Goal: Task Accomplishment & Management: Use online tool/utility

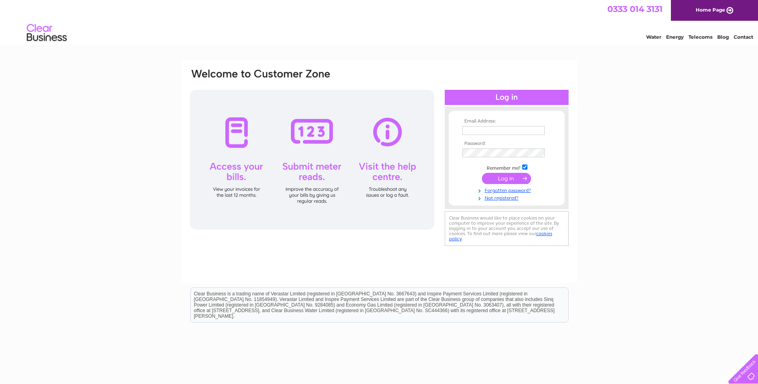
type input "[EMAIL_ADDRESS][DOMAIN_NAME]"
click at [517, 183] on input "submit" at bounding box center [506, 178] width 49 height 11
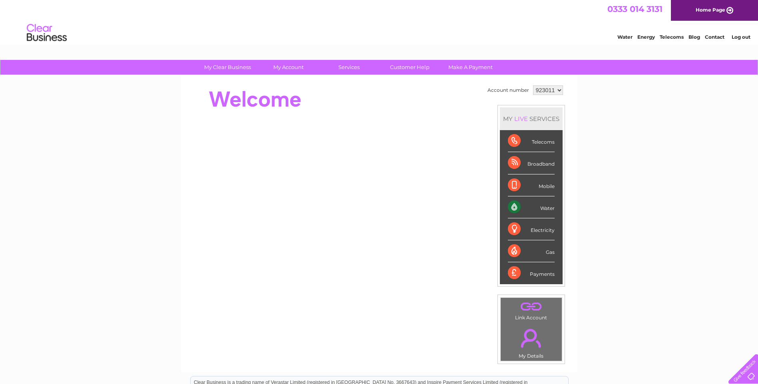
click at [542, 209] on div "Water" at bounding box center [531, 208] width 47 height 22
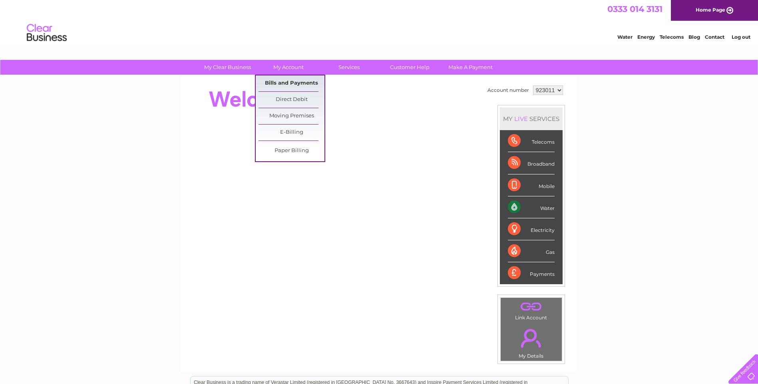
click at [286, 83] on link "Bills and Payments" at bounding box center [291, 84] width 66 height 16
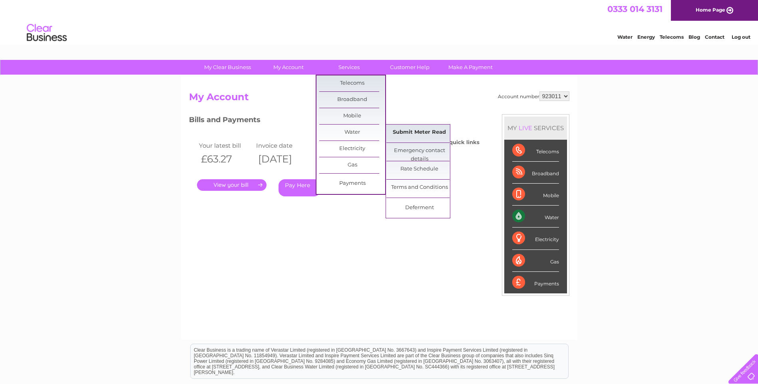
click at [411, 132] on link "Submit Meter Read" at bounding box center [419, 133] width 66 height 16
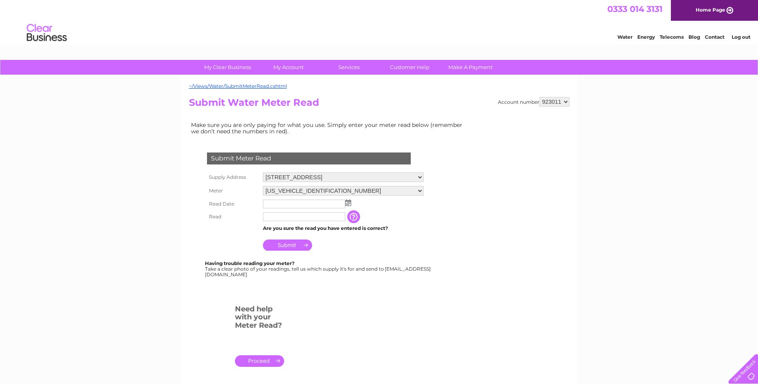
click at [352, 205] on td at bounding box center [343, 204] width 165 height 13
click at [346, 202] on img at bounding box center [348, 203] width 6 height 6
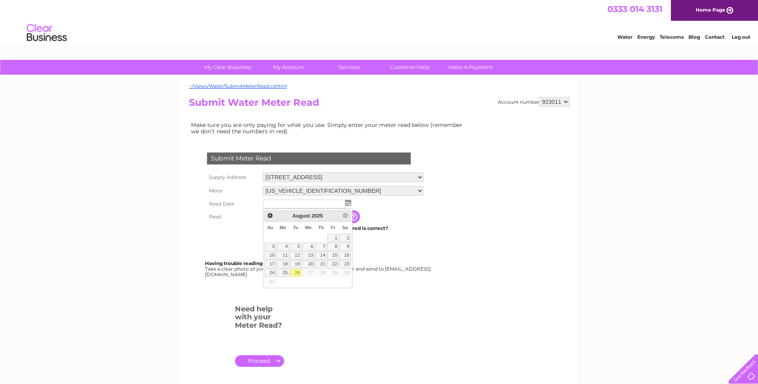
click at [297, 271] on link "26" at bounding box center [295, 273] width 11 height 8
type input "2025/08/26"
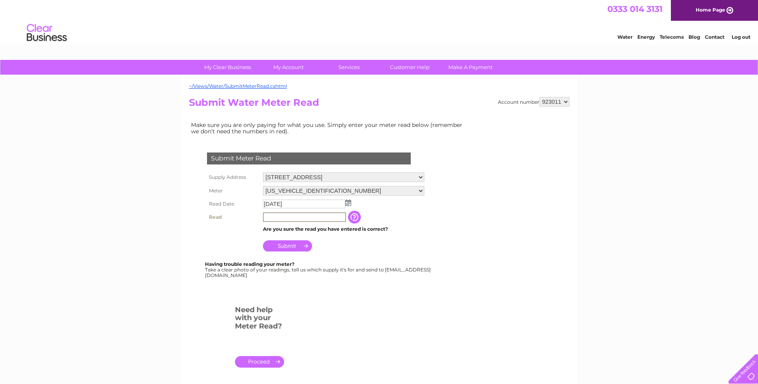
click at [283, 214] on input "text" at bounding box center [304, 218] width 83 height 10
type input "00142"
click at [283, 240] on input "Submit" at bounding box center [287, 245] width 49 height 11
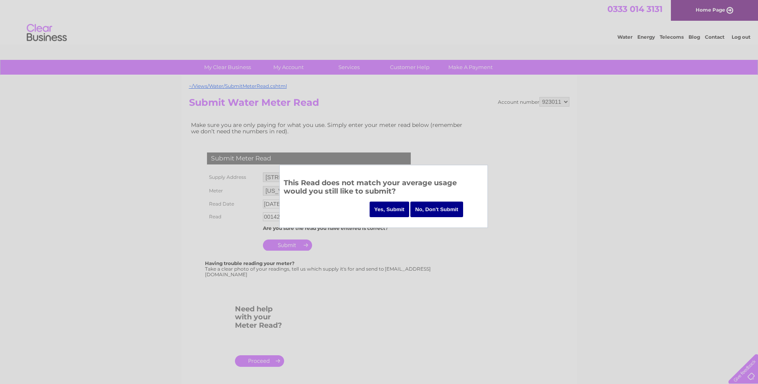
click at [386, 210] on input "Yes, Submit" at bounding box center [390, 210] width 40 height 16
